Goal: Task Accomplishment & Management: Complete application form

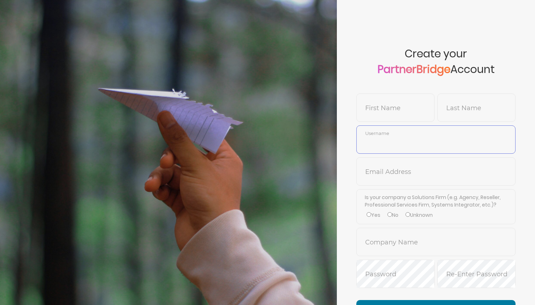
type input "DemoUser"
click at [397, 34] on form "Create your PartnerBridge Account First Name Last Name DemoUser Username Email …" at bounding box center [436, 184] width 198 height 369
click at [386, 116] on input "text" at bounding box center [395, 112] width 77 height 17
click at [376, 196] on label "Is your company a Solutions Firm (e.g. Agency, Reseller, Professional Services …" at bounding box center [436, 200] width 143 height 15
click at [378, 178] on input "text" at bounding box center [436, 176] width 158 height 17
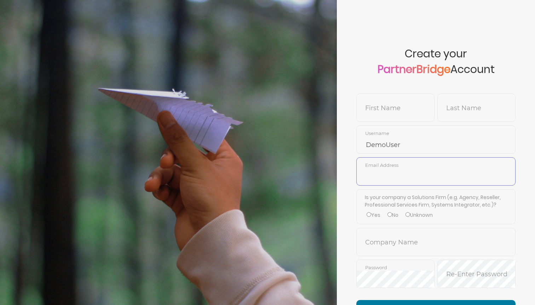
click at [386, 176] on input "text" at bounding box center [436, 176] width 158 height 17
type input "m"
type input "no-reply@optimizely.com"
click at [387, 104] on input "text" at bounding box center [395, 112] width 77 height 17
type input "Blake"
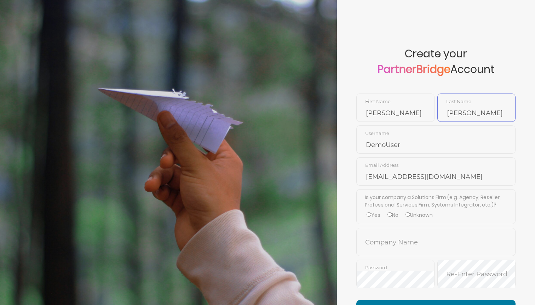
type input "Williams"
click at [452, 134] on span "DemoUser Username" at bounding box center [435, 139] width 159 height 28
click at [450, 141] on input "DemoUser" at bounding box center [436, 144] width 158 height 17
type input "BlakeWilliams"
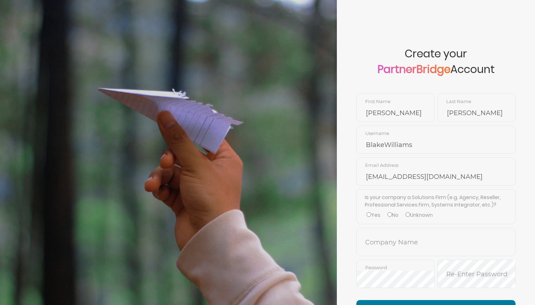
click at [446, 189] on div "Is your company a Solutions Firm (e.g. Agency, Reseller, Professional Services …" at bounding box center [435, 206] width 159 height 35
click at [396, 214] on label "No" at bounding box center [392, 214] width 11 height 7
click at [392, 214] on input "No" at bounding box center [389, 214] width 5 height 5
radio input "true"
click at [400, 244] on input "text" at bounding box center [436, 246] width 158 height 17
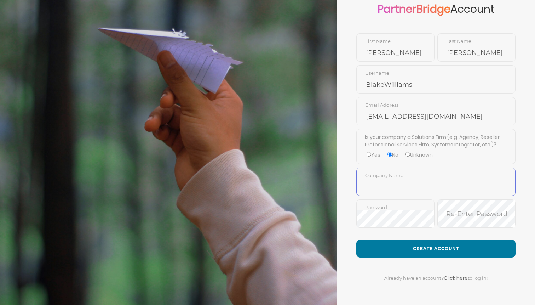
scroll to position [64, 0]
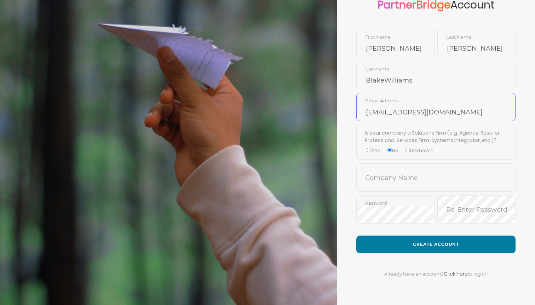
click at [408, 108] on input "no-reply@optimizely.com" at bounding box center [436, 112] width 158 height 17
type input "no-reply@verint.com"
click at [407, 179] on input "text" at bounding box center [436, 182] width 158 height 17
type input "Ver"
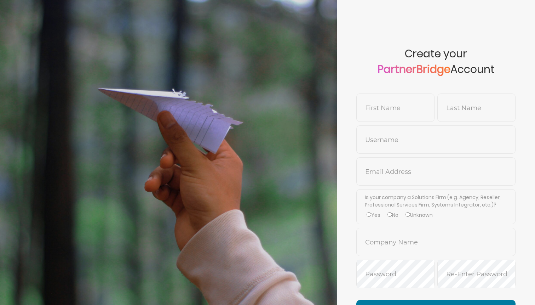
scroll to position [63, 0]
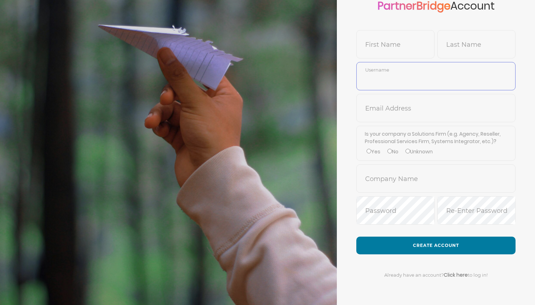
type input "DemoUser"
click at [393, 46] on input "text" at bounding box center [395, 49] width 77 height 17
type input "Blake"
type input "Williams"
click at [389, 80] on input "DemoUser" at bounding box center [436, 81] width 158 height 17
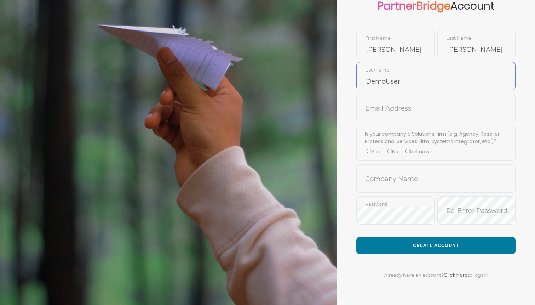
click at [389, 80] on input "DemoUser" at bounding box center [436, 81] width 158 height 17
type input "BlakeWilliams"
type input "j"
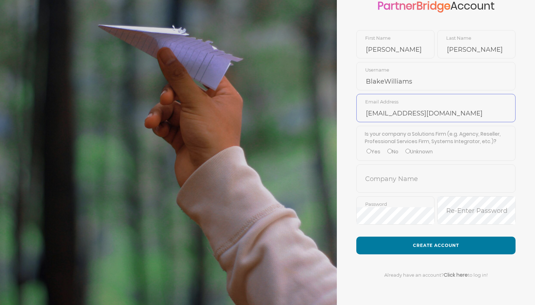
type input "no-reply@verint.com"
click at [391, 154] on label "No" at bounding box center [392, 151] width 11 height 7
click at [391, 153] on input "No" at bounding box center [389, 151] width 5 height 5
radio input "true"
click at [388, 175] on input "text" at bounding box center [436, 183] width 158 height 17
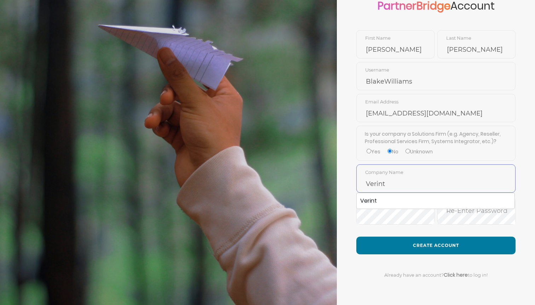
type input "Verint"
click at [373, 185] on input "Verint" at bounding box center [436, 183] width 158 height 17
click at [373, 191] on input "Verint" at bounding box center [436, 183] width 158 height 17
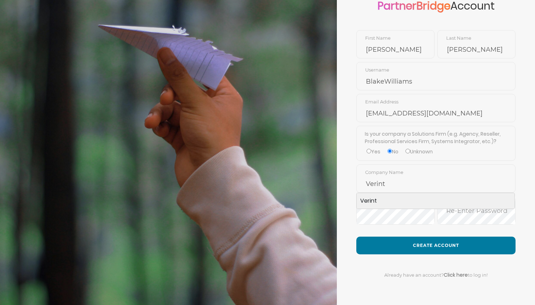
click at [372, 196] on li "Verint" at bounding box center [436, 201] width 158 height 16
click at [430, 228] on form "Create your PartnerBridge Account Blake First Name Williams Last Name BlakeWill…" at bounding box center [436, 121] width 198 height 369
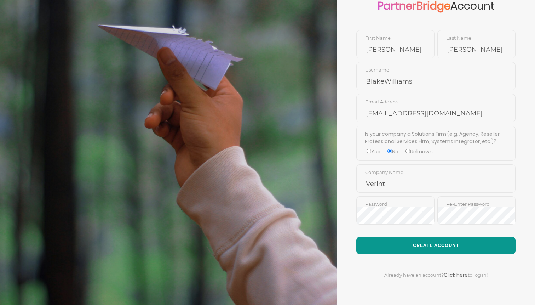
click at [442, 245] on button "Create Account" at bounding box center [435, 245] width 159 height 18
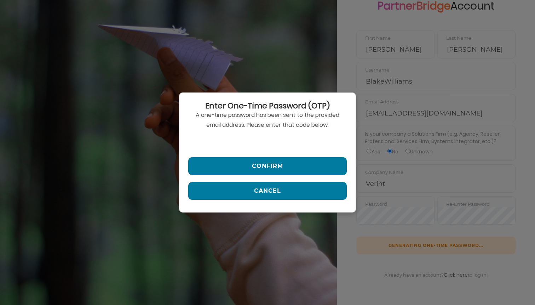
click at [270, 133] on input "text" at bounding box center [267, 141] width 158 height 17
paste input "566014"
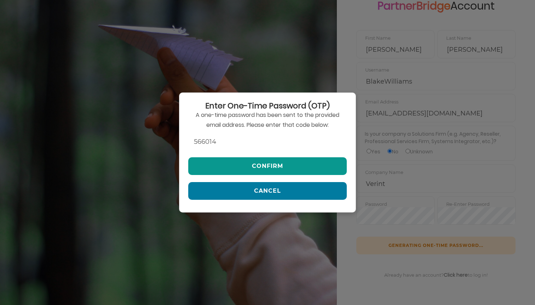
type input "566014"
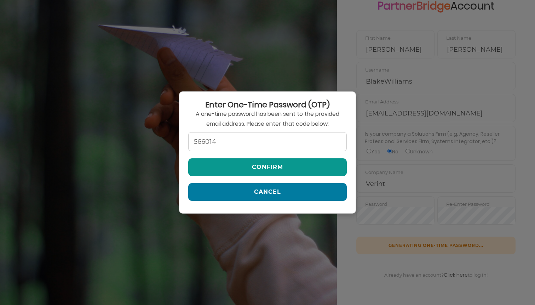
click at [263, 159] on button "Confirm" at bounding box center [267, 167] width 158 height 18
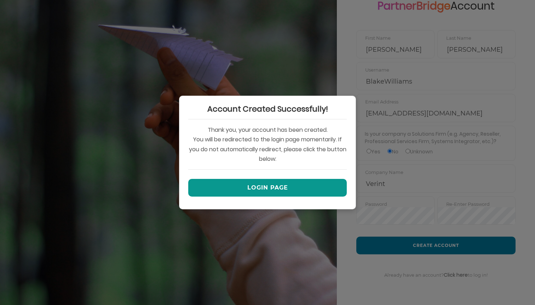
click at [277, 187] on button "Login Page" at bounding box center [267, 188] width 158 height 18
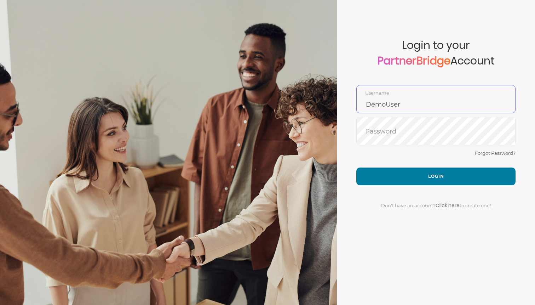
click at [408, 96] on input "DemoUser" at bounding box center [436, 104] width 158 height 17
click at [408, 98] on input "DemoUser" at bounding box center [436, 104] width 158 height 17
type input "BlakeWilliams"
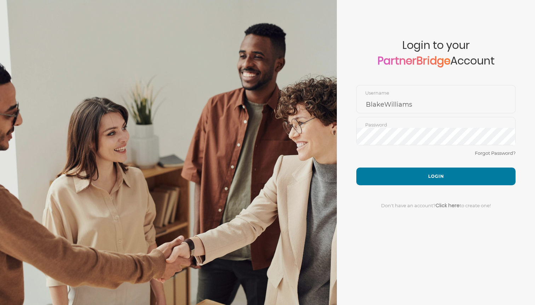
click at [421, 117] on div "Password" at bounding box center [435, 131] width 159 height 28
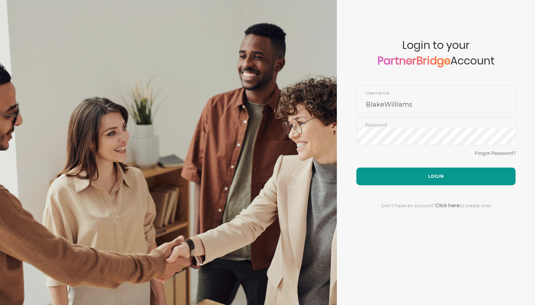
click at [439, 180] on button "Login" at bounding box center [435, 176] width 159 height 18
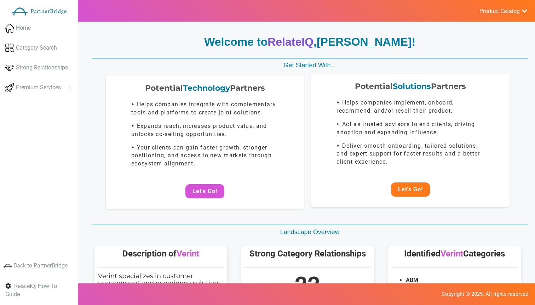
click at [407, 189] on button "Let's Go!" at bounding box center [410, 189] width 39 height 14
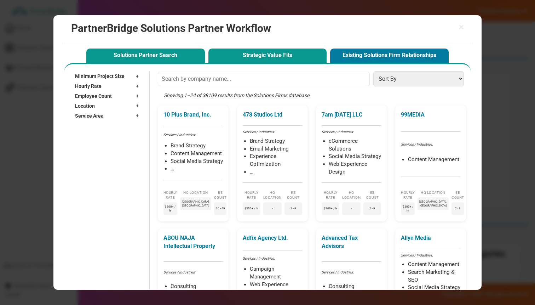
click at [275, 58] on button "Strategic Value Fits" at bounding box center [267, 55] width 118 height 15
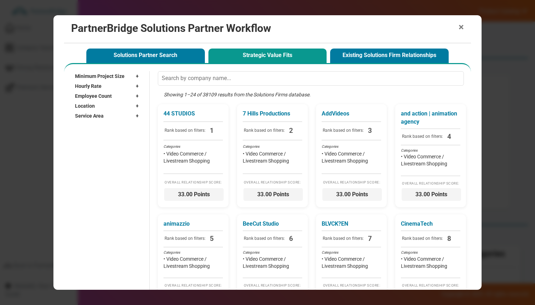
click at [462, 28] on span "×" at bounding box center [460, 27] width 5 height 10
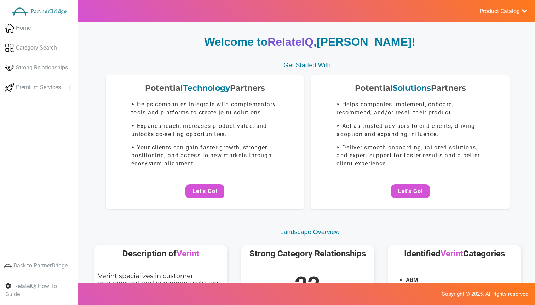
click at [518, 14] on span "Product Catalog" at bounding box center [499, 11] width 40 height 7
click at [455, 74] on link "Log Out" at bounding box center [486, 75] width 83 height 14
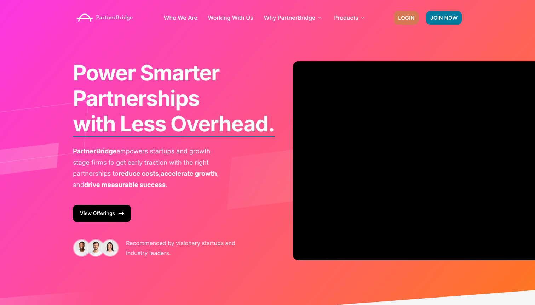
click at [411, 14] on link "LOGIN" at bounding box center [406, 18] width 25 height 14
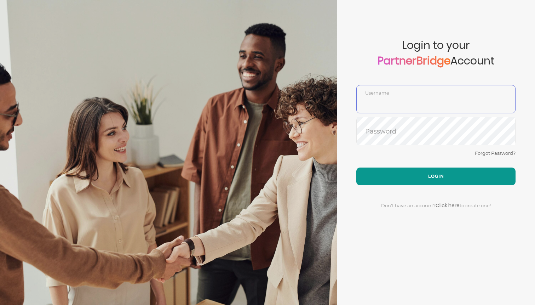
type input "BlakeWilliams"
click at [415, 168] on button "Login" at bounding box center [435, 176] width 159 height 18
